Goal: Information Seeking & Learning: Learn about a topic

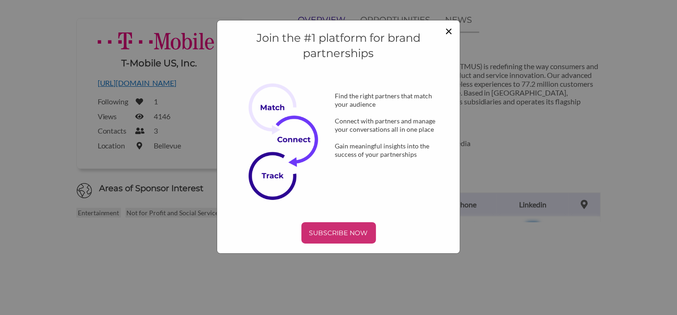
click at [447, 30] on span "×" at bounding box center [448, 31] width 7 height 16
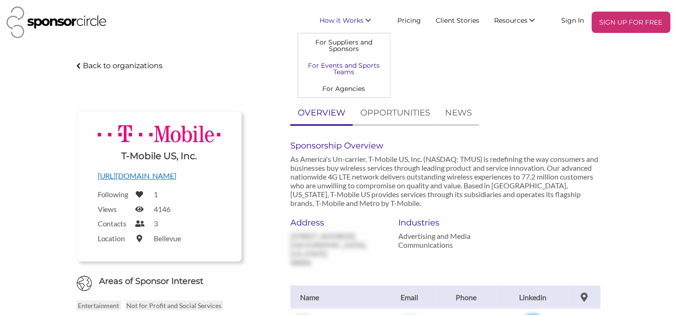
click at [347, 67] on link "For Events and Sports Teams" at bounding box center [344, 68] width 92 height 23
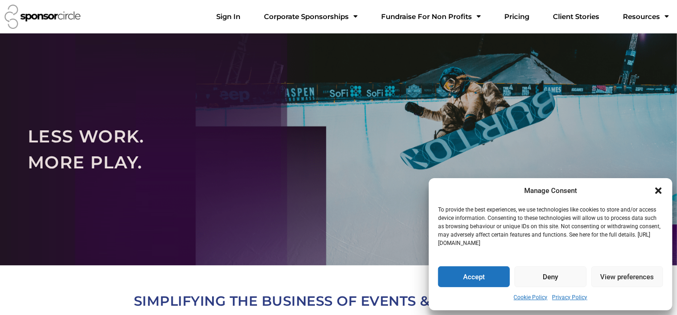
click at [656, 191] on icon "Close dialogue" at bounding box center [658, 190] width 9 height 9
